Goal: Navigation & Orientation: Find specific page/section

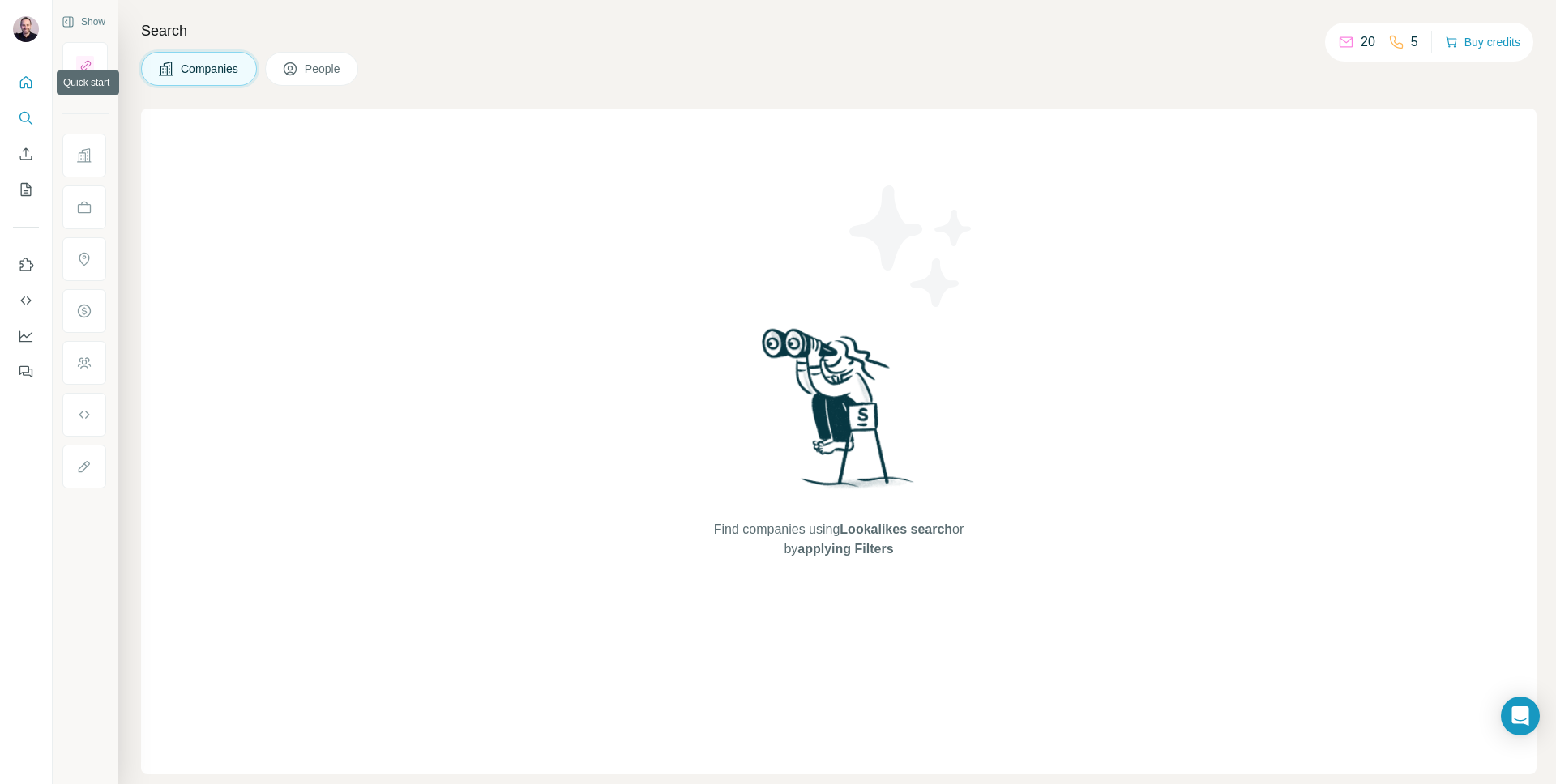
click at [26, 83] on icon "Quick start" at bounding box center [26, 82] width 12 height 12
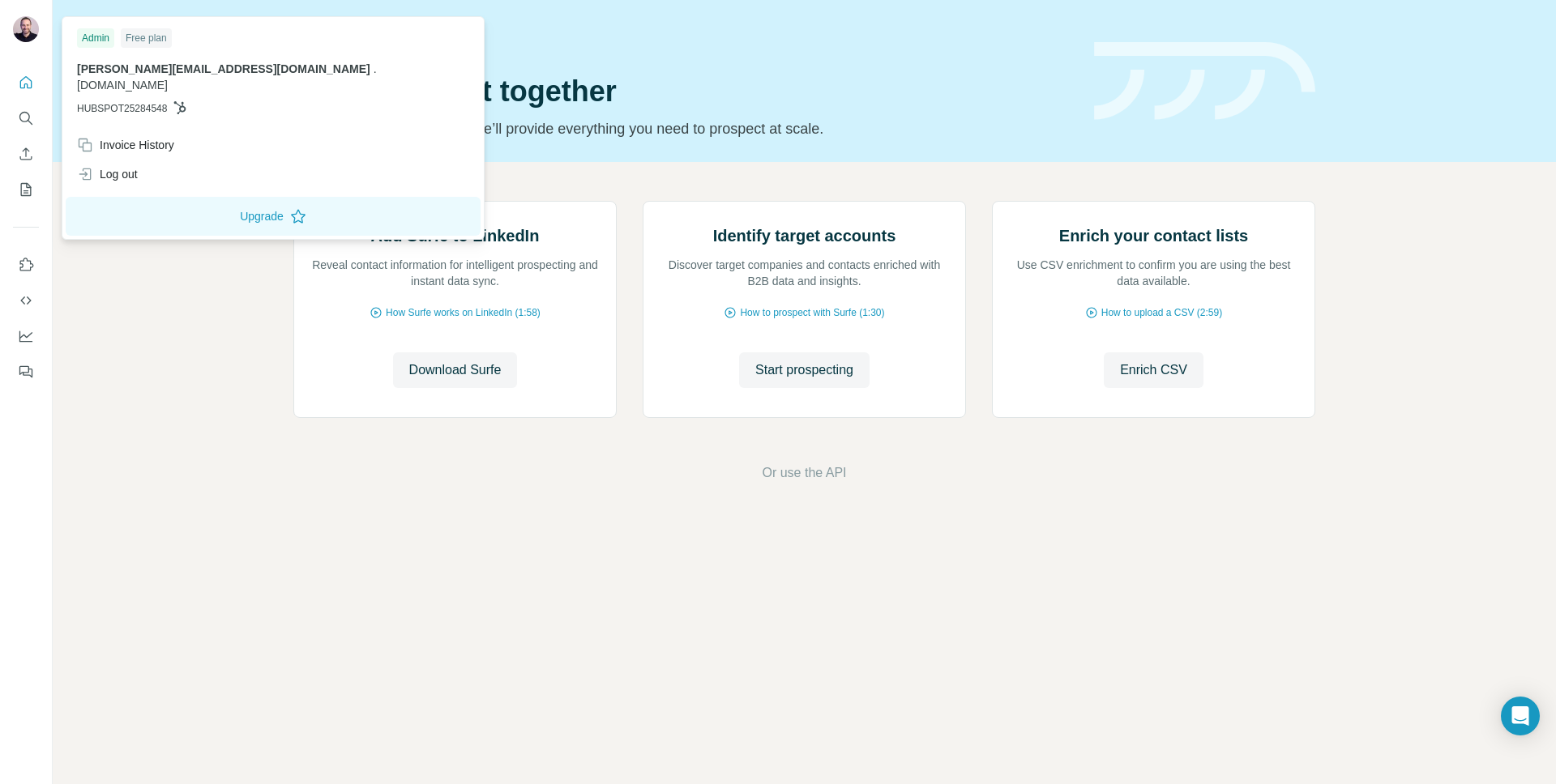
click at [26, 25] on img at bounding box center [26, 29] width 26 height 26
drag, startPoint x: 97, startPoint y: 36, endPoint x: 81, endPoint y: 50, distance: 21.3
click at [97, 36] on div "Admin" at bounding box center [95, 38] width 37 height 20
click at [26, 189] on icon "My lists" at bounding box center [26, 189] width 16 height 16
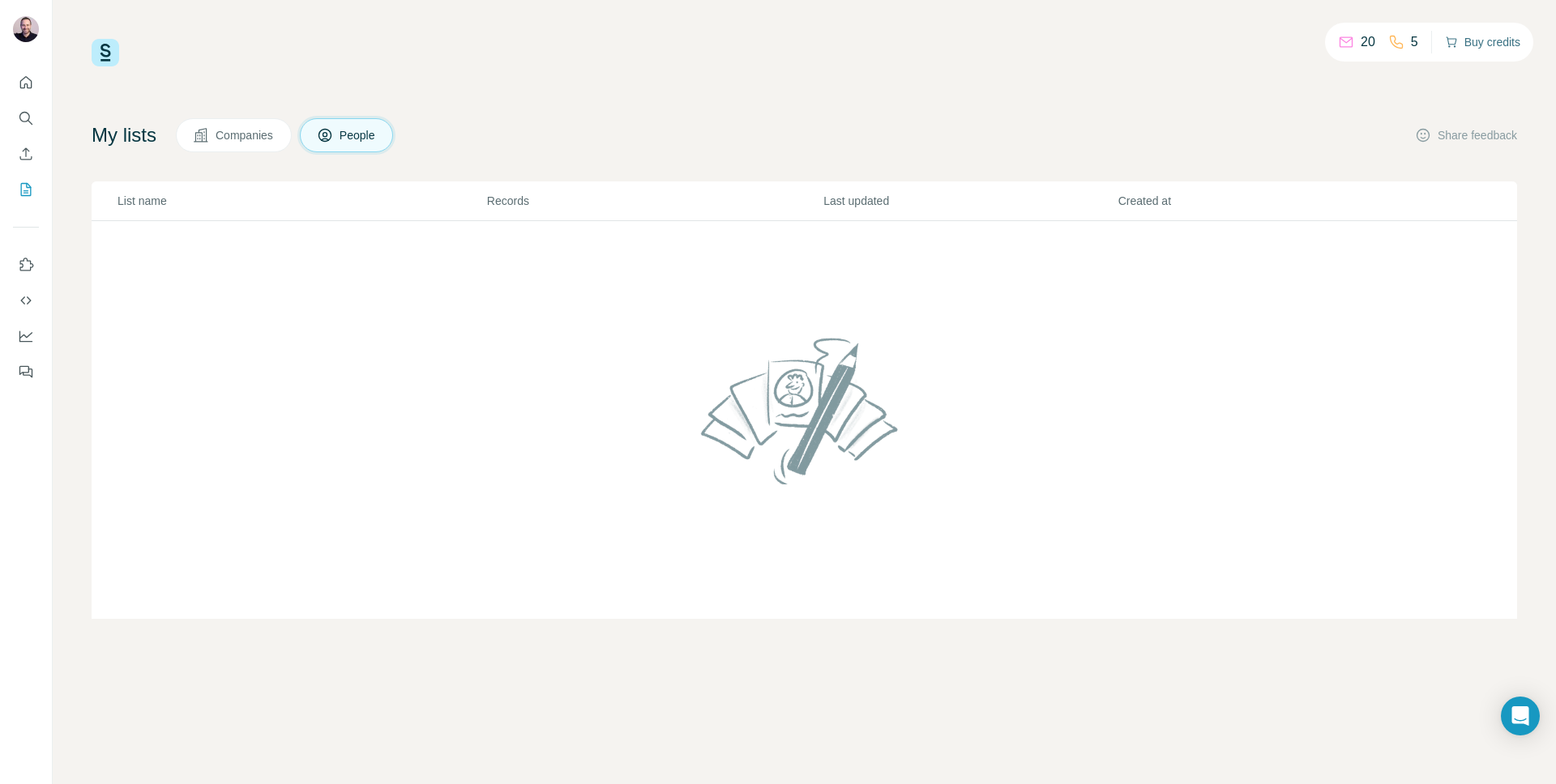
click at [1469, 50] on button "Buy credits" at bounding box center [1482, 42] width 75 height 23
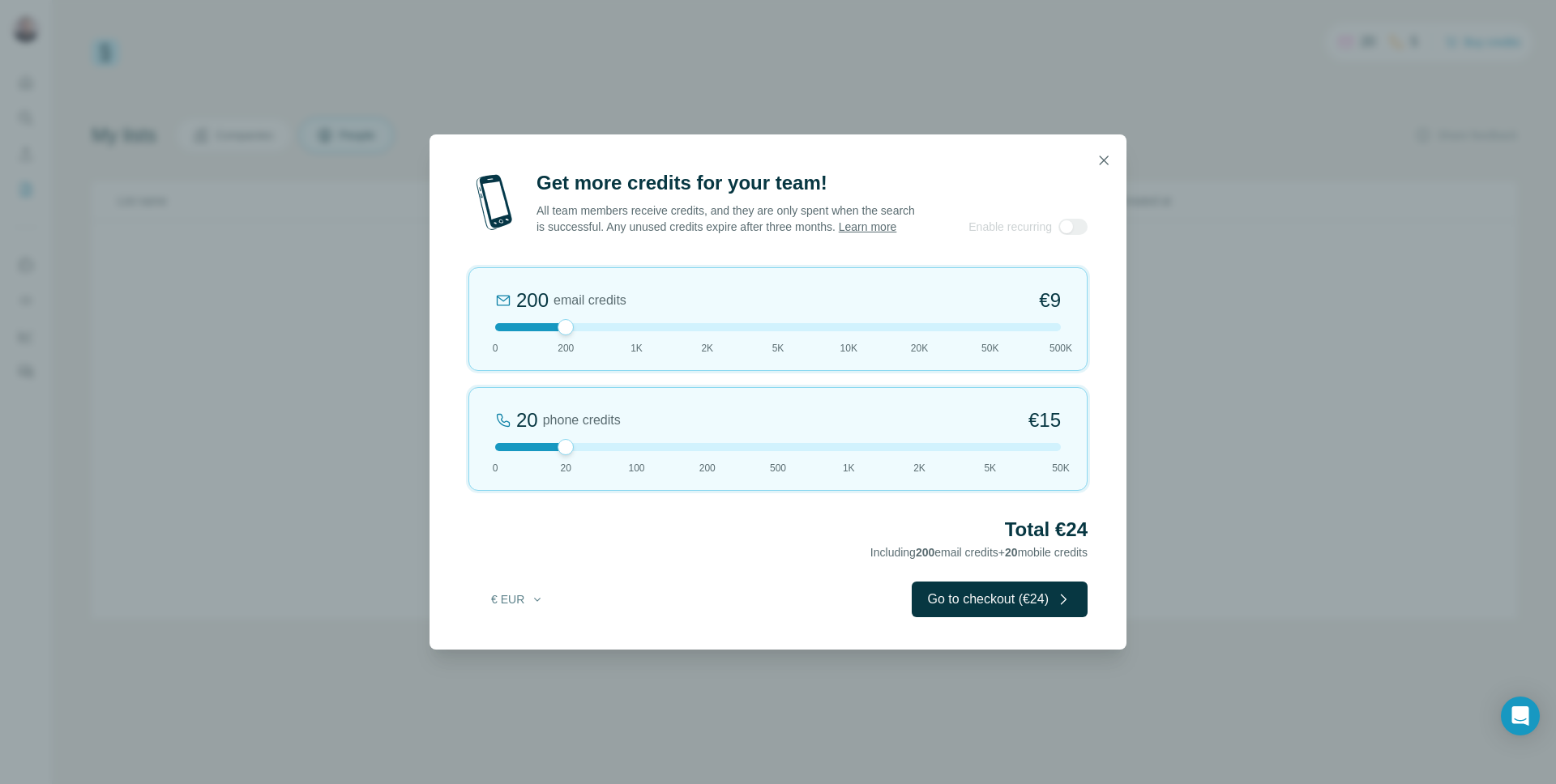
drag, startPoint x: 1105, startPoint y: 156, endPoint x: 659, endPoint y: 236, distance: 453.1
click at [1102, 156] on icon "button" at bounding box center [1104, 161] width 16 height 16
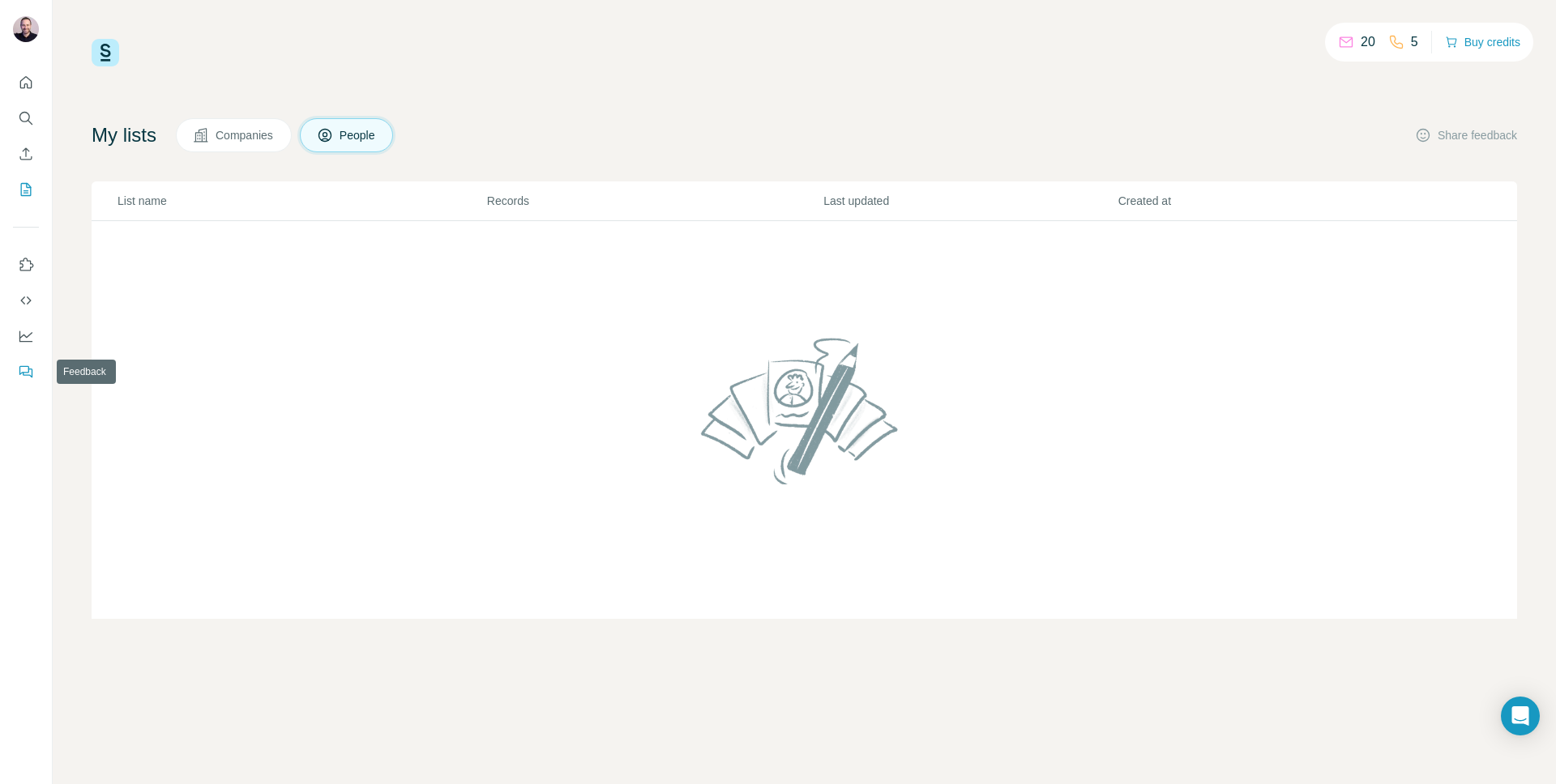
click at [21, 372] on icon "Feedback" at bounding box center [26, 372] width 16 height 16
